Goal: Task Accomplishment & Management: Complete application form

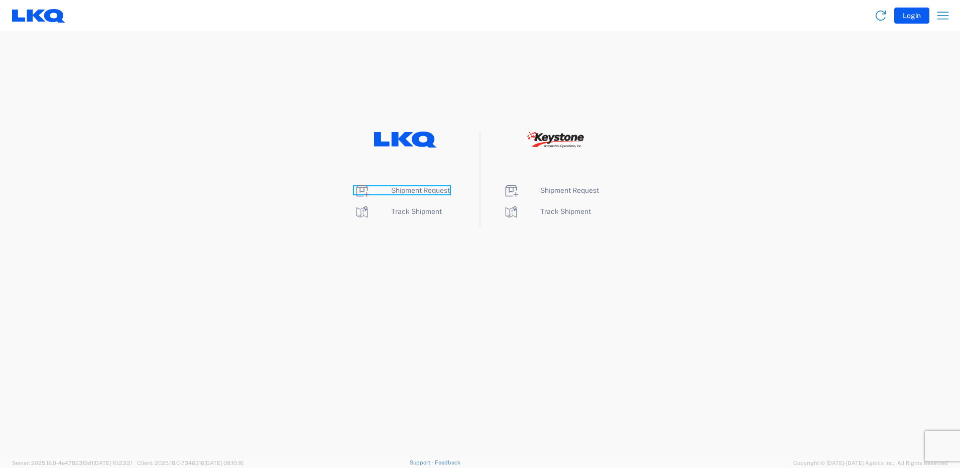
click at [412, 190] on span "Shipment Request" at bounding box center [420, 190] width 59 height 8
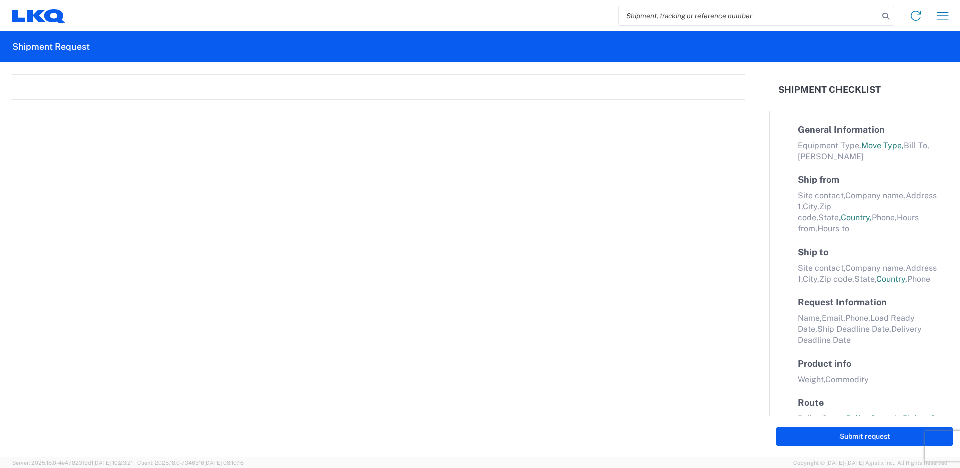
select select "FULL"
select select "LBS"
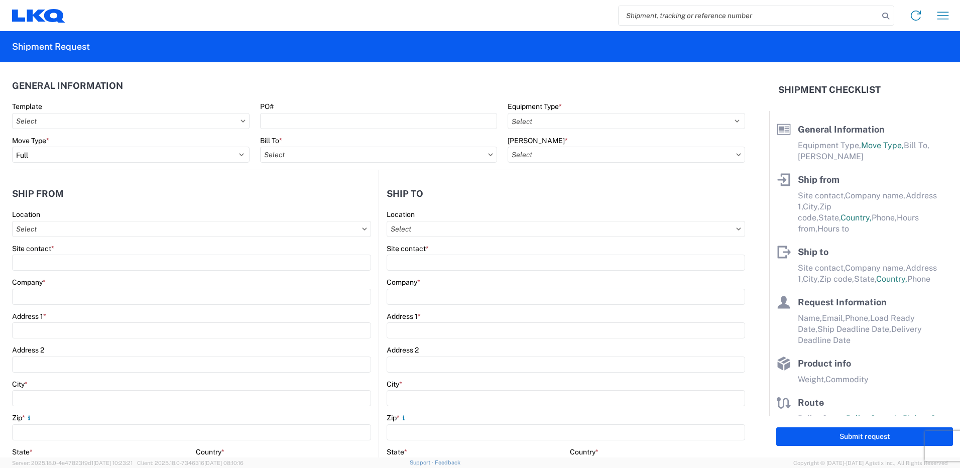
click at [669, 13] on input "search" at bounding box center [749, 15] width 260 height 19
paste input "56621828"
type input "56621828"
click at [884, 15] on icon at bounding box center [886, 16] width 14 height 14
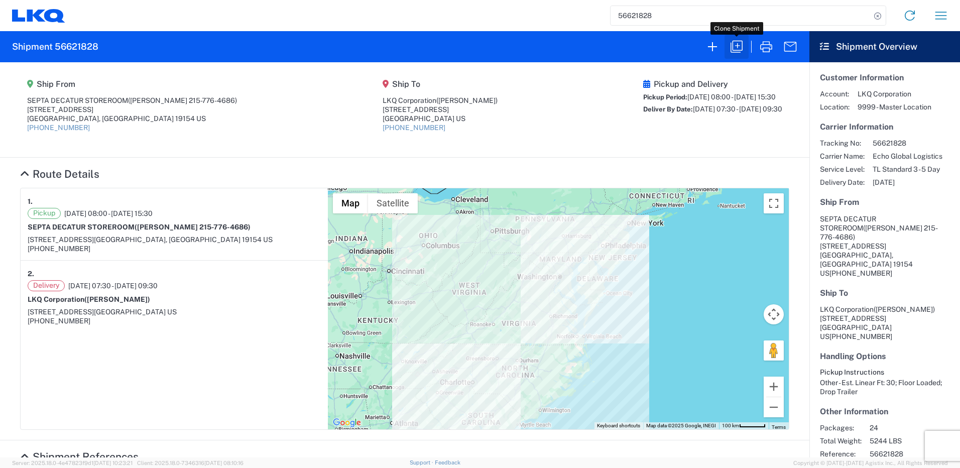
click at [735, 50] on icon "button" at bounding box center [737, 47] width 12 height 12
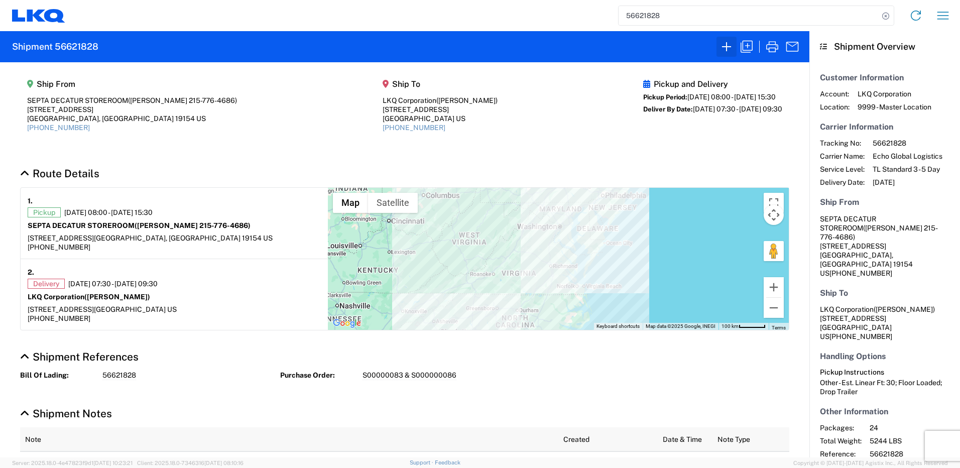
select select "FULL"
select select "US"
select select "LBS"
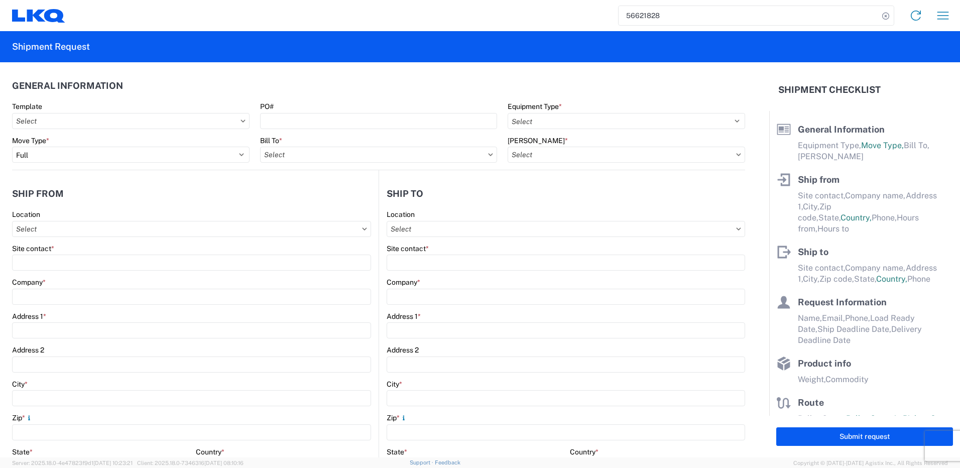
select select "STDV"
type input "[PERSON_NAME] [PHONE_NUMBER]"
type input "SEPTA DECATUR STOREROOM"
type input "[STREET_ADDRESS]"
type input "[GEOGRAPHIC_DATA]"
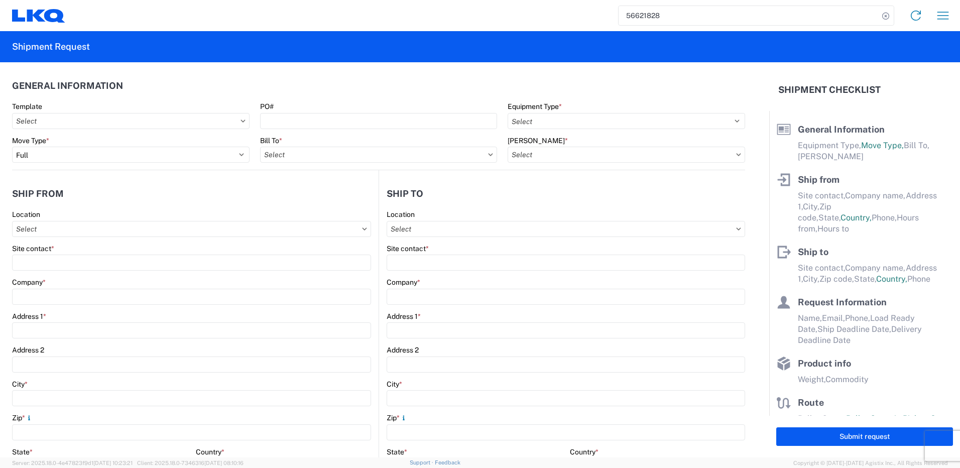
type input "19154"
type input "[PERSON_NAME]"
type input "LKQ Corporation"
type input "[STREET_ADDRESS]"
type input "[PERSON_NAME]"
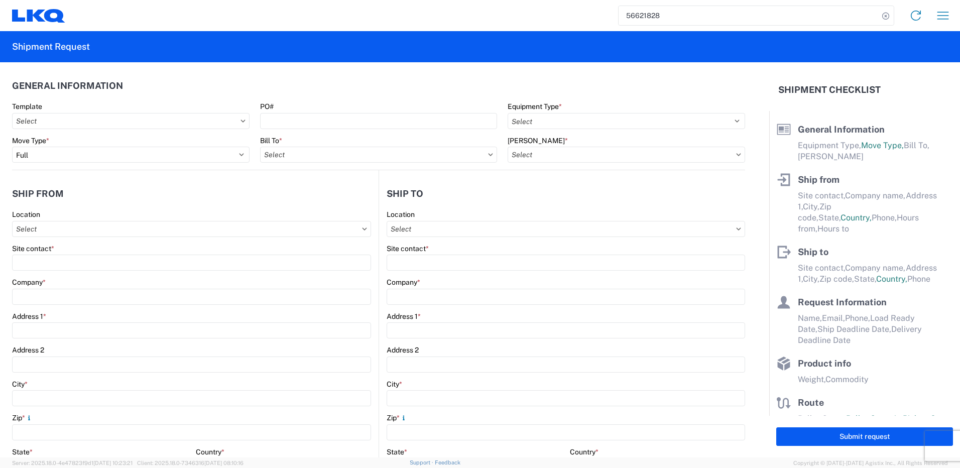
type input "27332"
type input "Unity"
type input "[EMAIL_ADDRESS][DOMAIN_NAME]"
type input "9195695683"
type input "[DATE]"
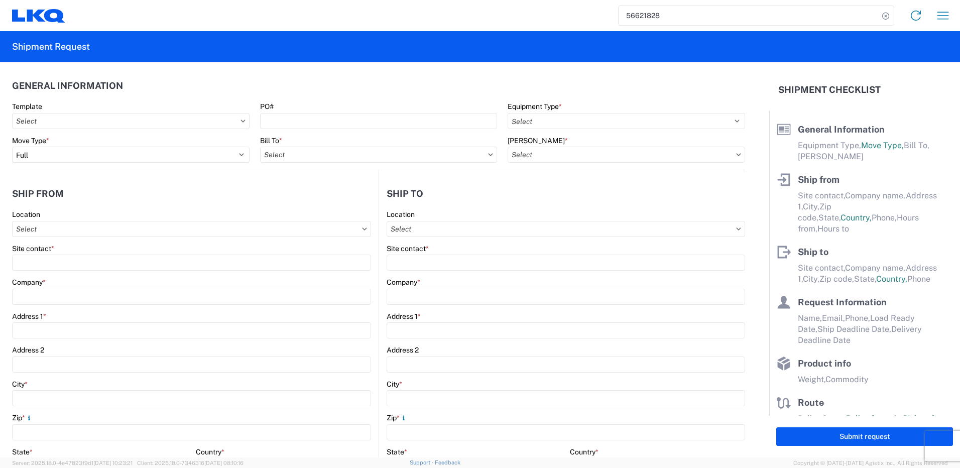
type input "[DATE]"
type textarea "PLEASE DO NOT SCHEDULE WITH TFORCE, XPO, or ARRIVE - USE ECHO: [PERSON_NAME]"
type input "5244"
type input "Other"
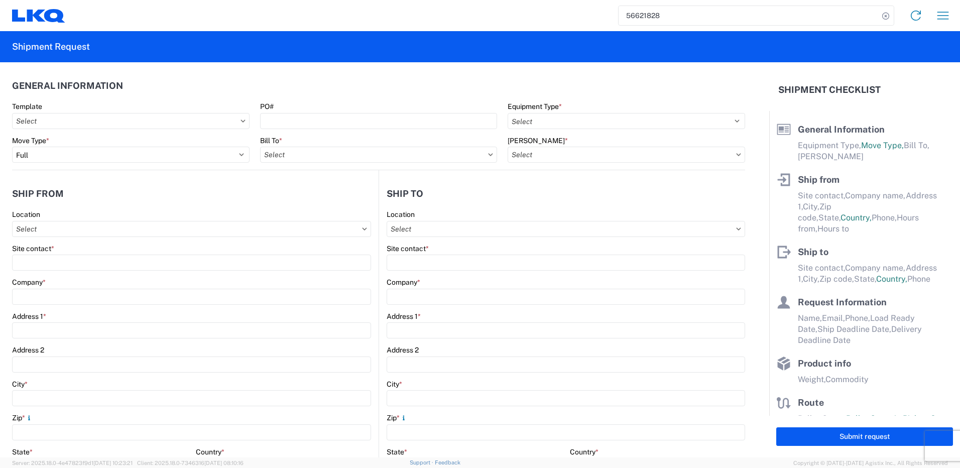
type input "24"
type input "96"
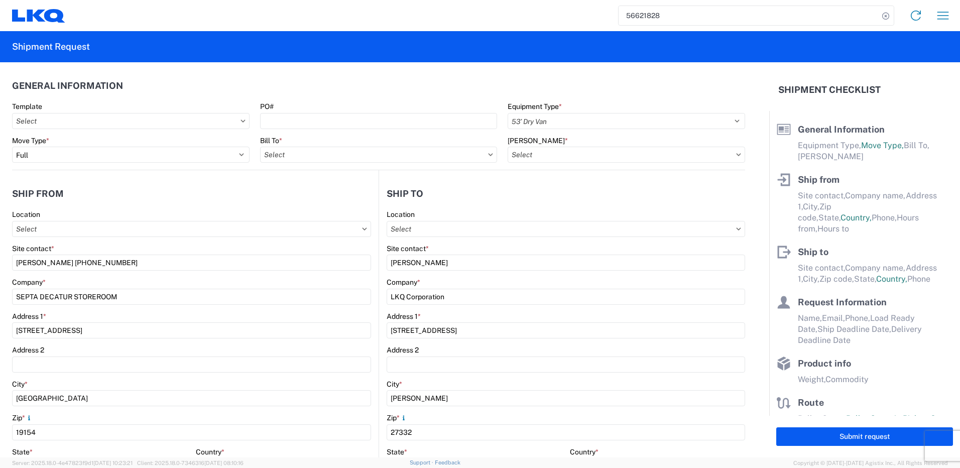
select select "US"
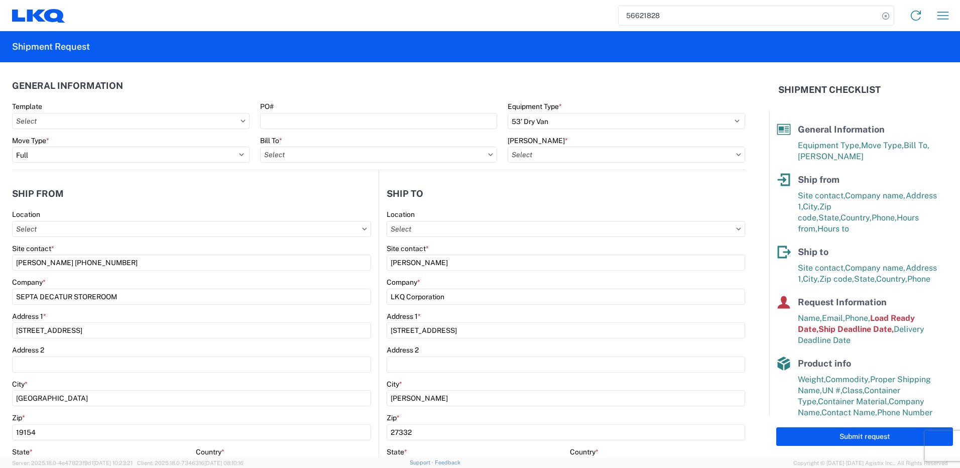
type input "1921 - LKQ [PERSON_NAME]"
type input "1882 - North American ATK Corporation"
type input "1882-3300-50180-0000 - 1882 Freight In - Parts, 1882-3300-50180-0000 - 1882 Fre…"
select select "8 Corrosive"
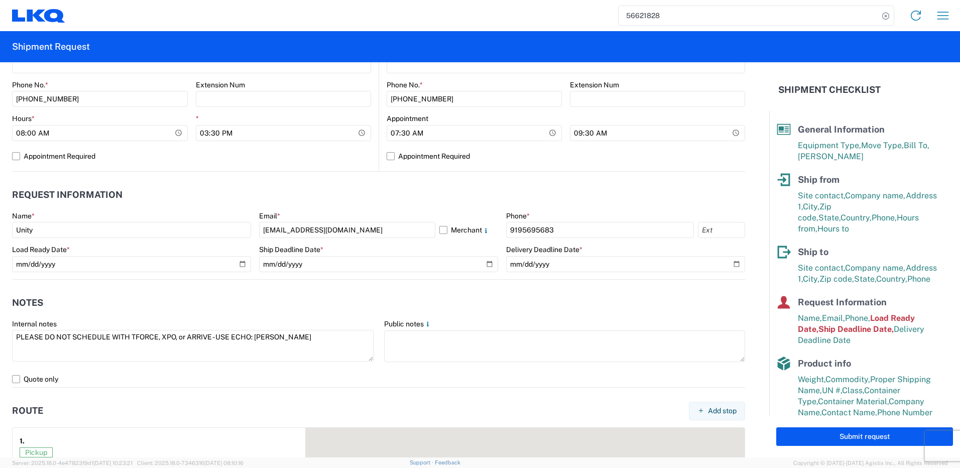
scroll to position [452, 0]
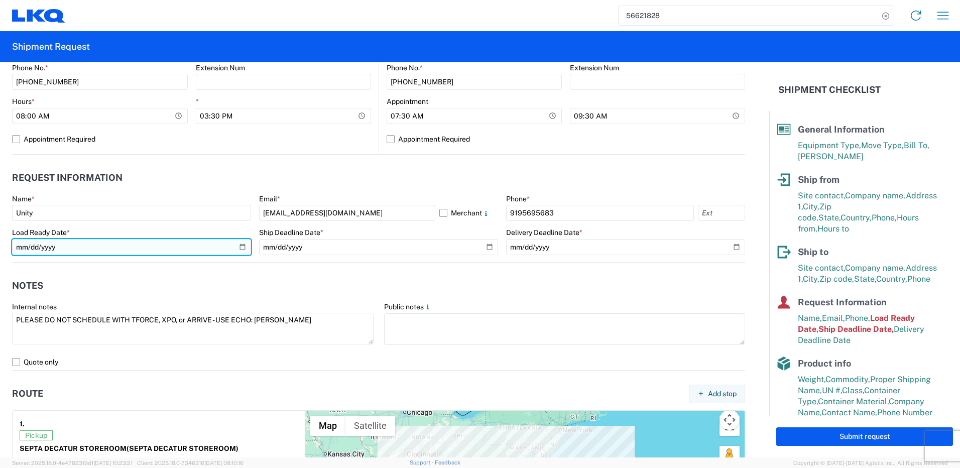
click at [239, 248] on input "[DATE]" at bounding box center [131, 247] width 239 height 16
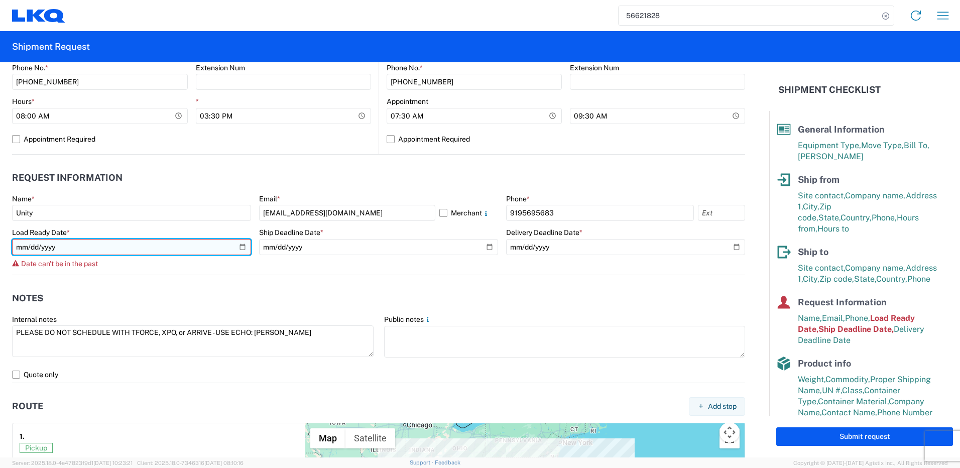
click at [240, 248] on input "[DATE]" at bounding box center [131, 247] width 239 height 16
type input "[DATE]"
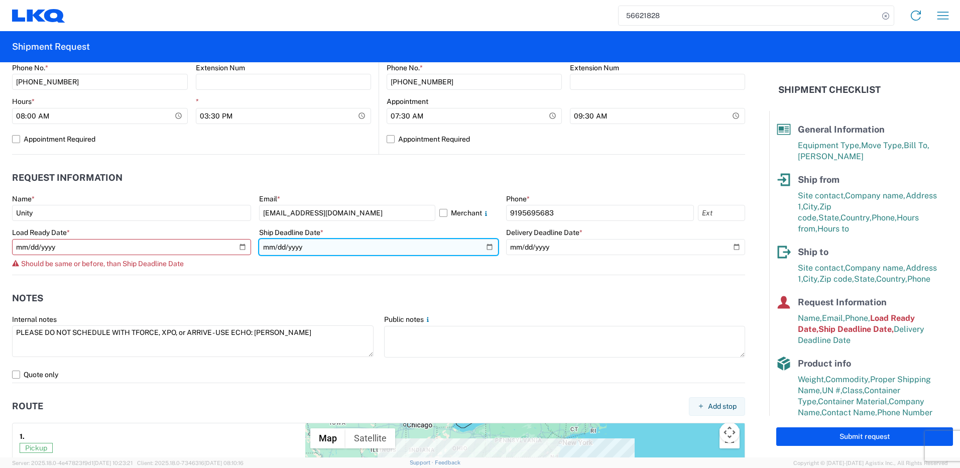
click at [487, 249] on input "[DATE]" at bounding box center [378, 247] width 239 height 16
type input "[DATE]"
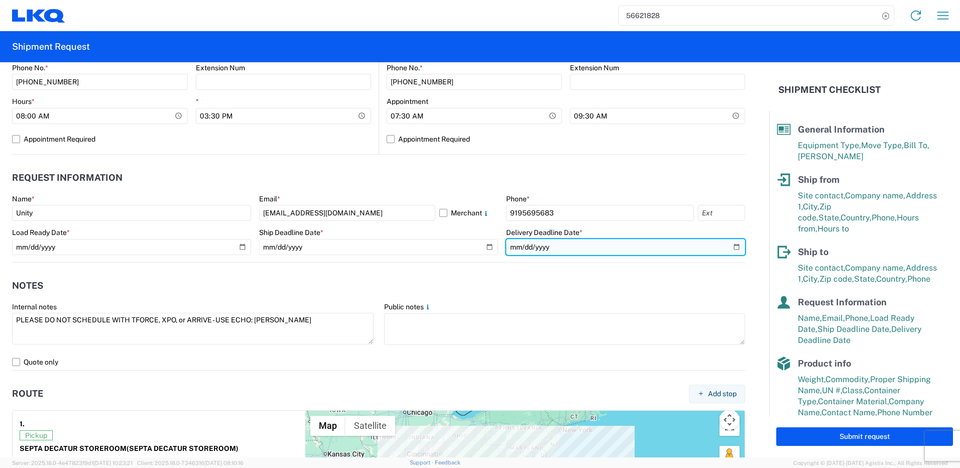
click at [582, 244] on input "[DATE]" at bounding box center [625, 247] width 239 height 16
click at [731, 246] on input "[DATE]" at bounding box center [625, 247] width 239 height 16
type input "[DATE]"
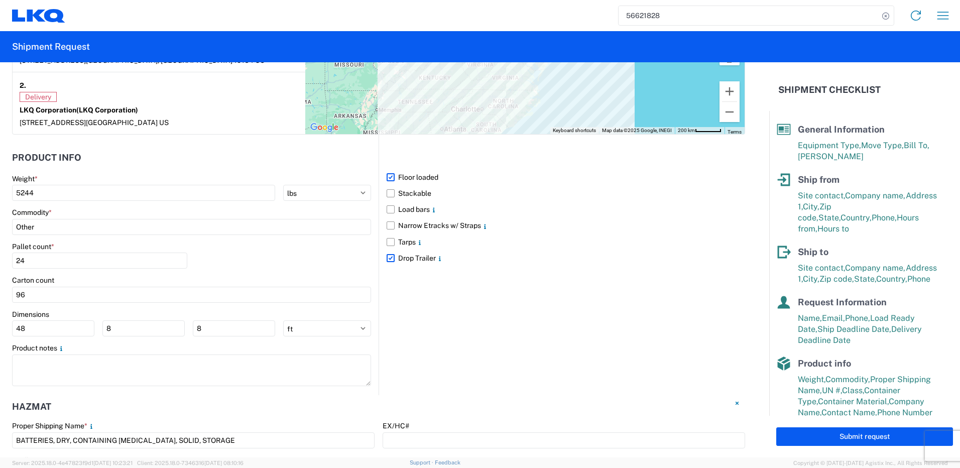
scroll to position [854, 0]
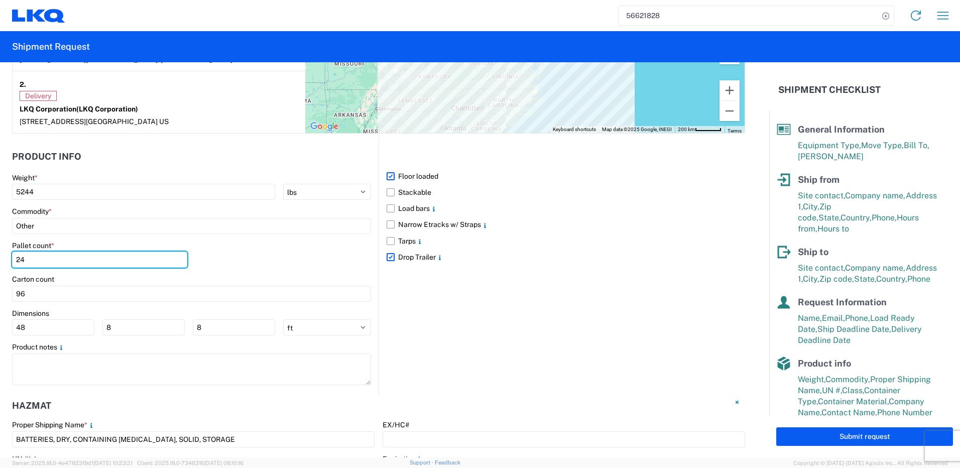
drag, startPoint x: 32, startPoint y: 262, endPoint x: -2, endPoint y: 258, distance: 33.9
click at [0, 258] on html "56621828 Home Shipment request Shipment tracking Shipment Request General Infor…" at bounding box center [480, 234] width 960 height 468
type input "12"
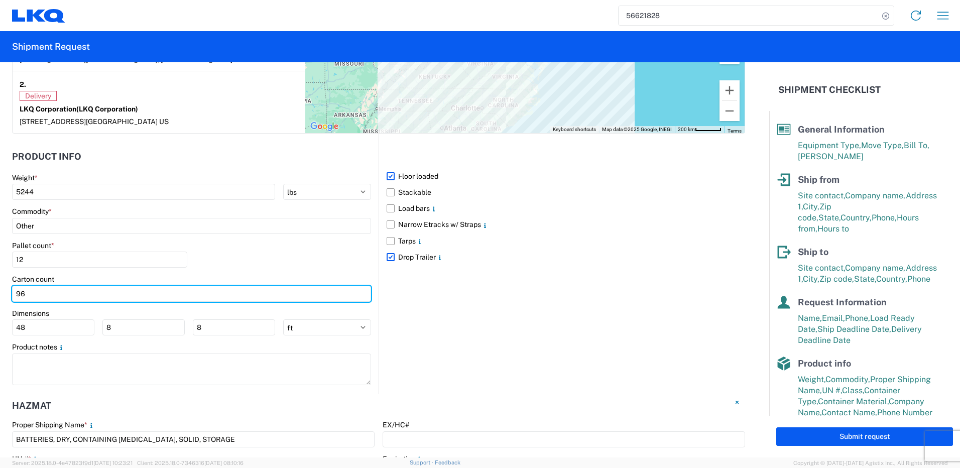
drag, startPoint x: 33, startPoint y: 296, endPoint x: -8, endPoint y: 293, distance: 41.3
click at [0, 293] on html "56621828 Home Shipment request Shipment tracking Shipment Request General Infor…" at bounding box center [480, 234] width 960 height 468
type input "48"
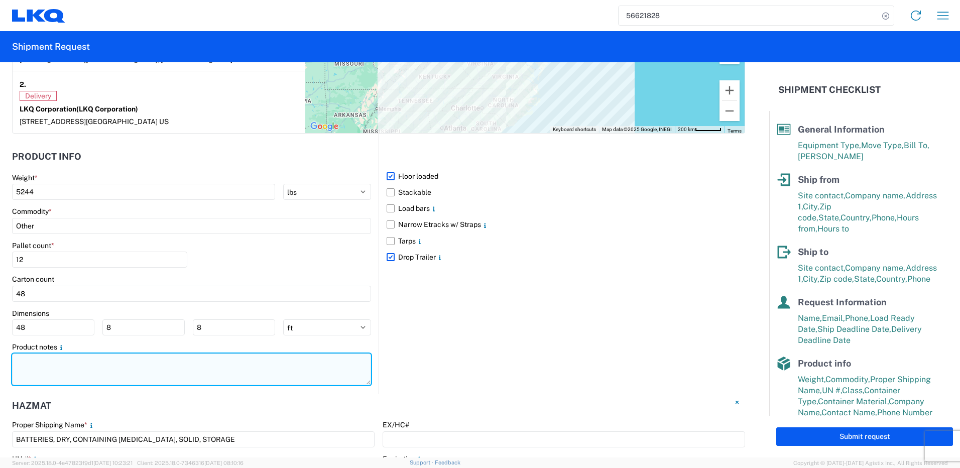
click at [120, 378] on textarea at bounding box center [191, 369] width 359 height 32
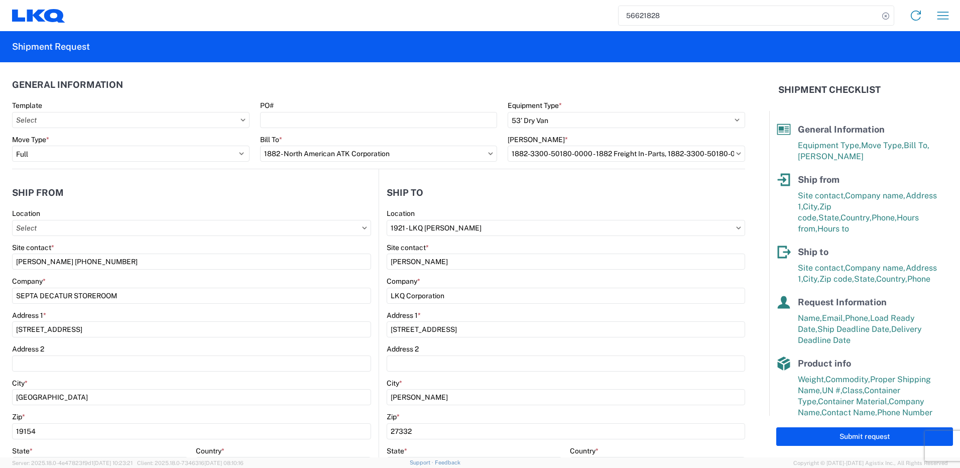
scroll to position [0, 0]
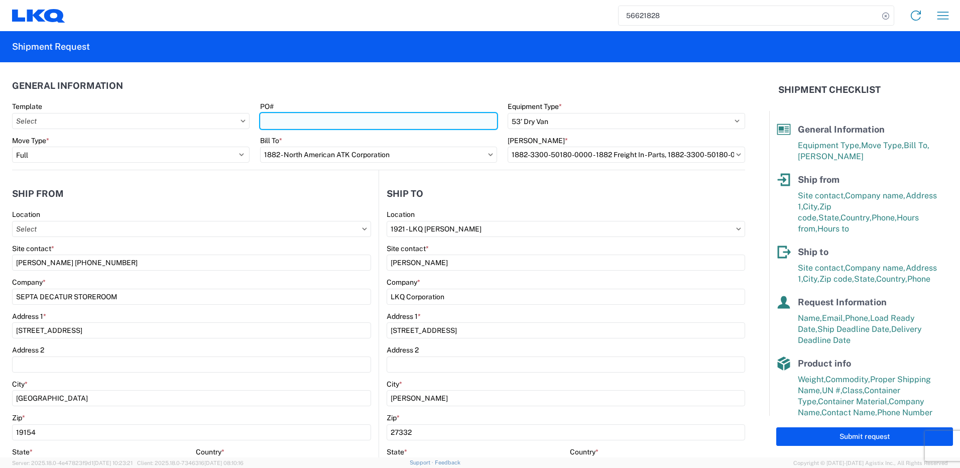
drag, startPoint x: 284, startPoint y: 117, endPoint x: 293, endPoint y: 118, distance: 9.2
click at [284, 117] on input "PO#" at bounding box center [378, 121] width 237 height 16
